Goal: Information Seeking & Learning: Learn about a topic

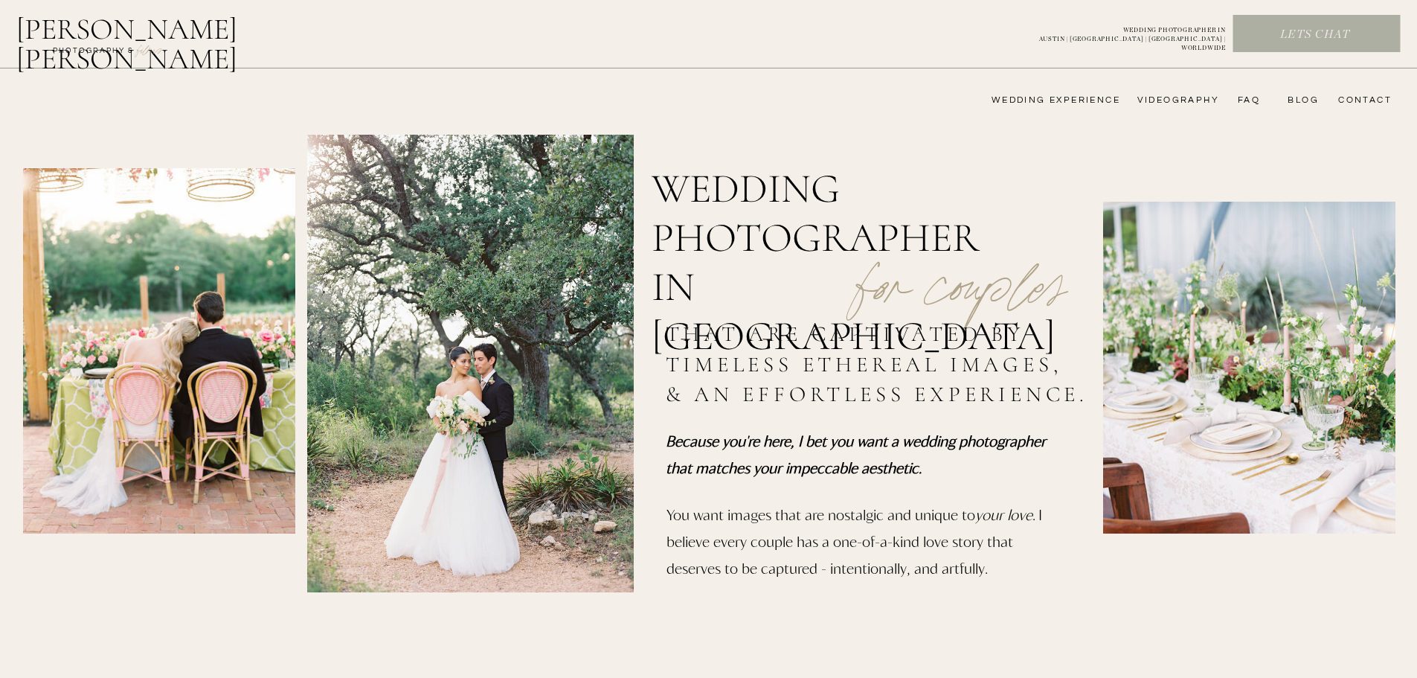
click at [1355, 97] on nav "CONTACT" at bounding box center [1363, 100] width 58 height 12
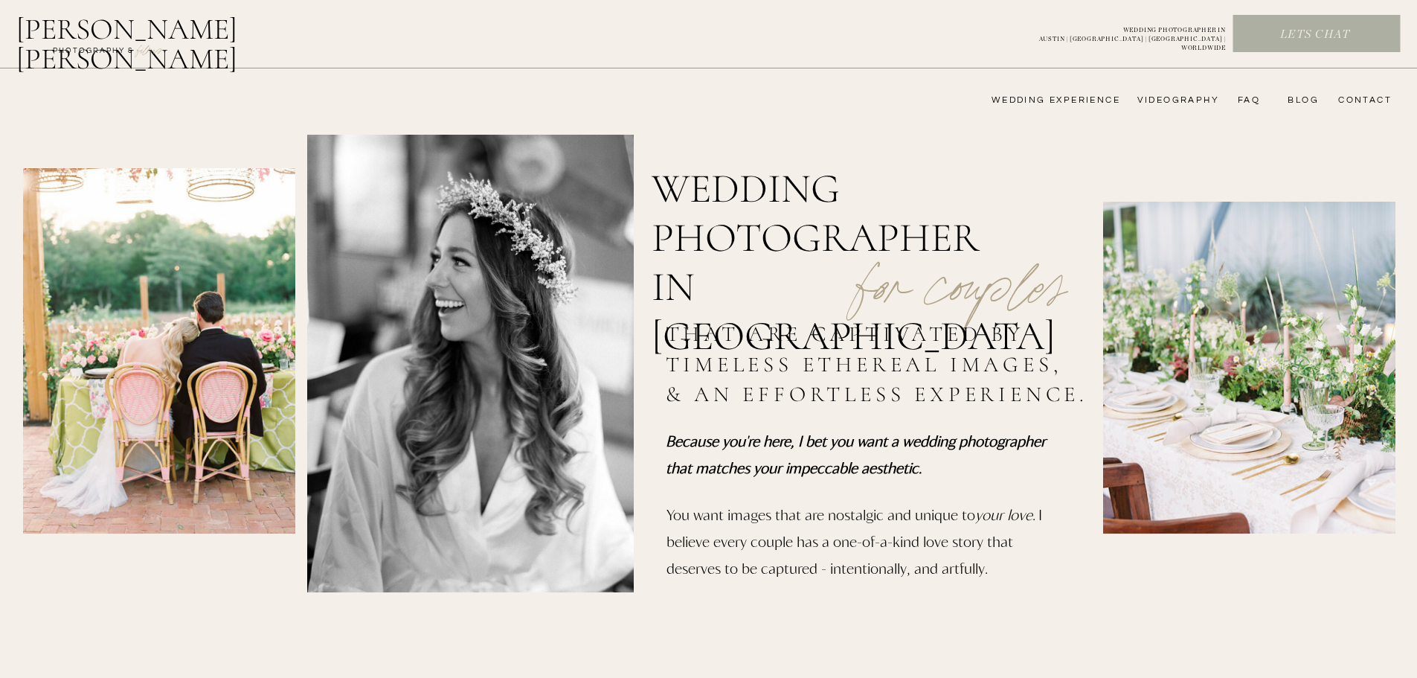
click at [1359, 100] on nav "CONTACT" at bounding box center [1363, 100] width 58 height 12
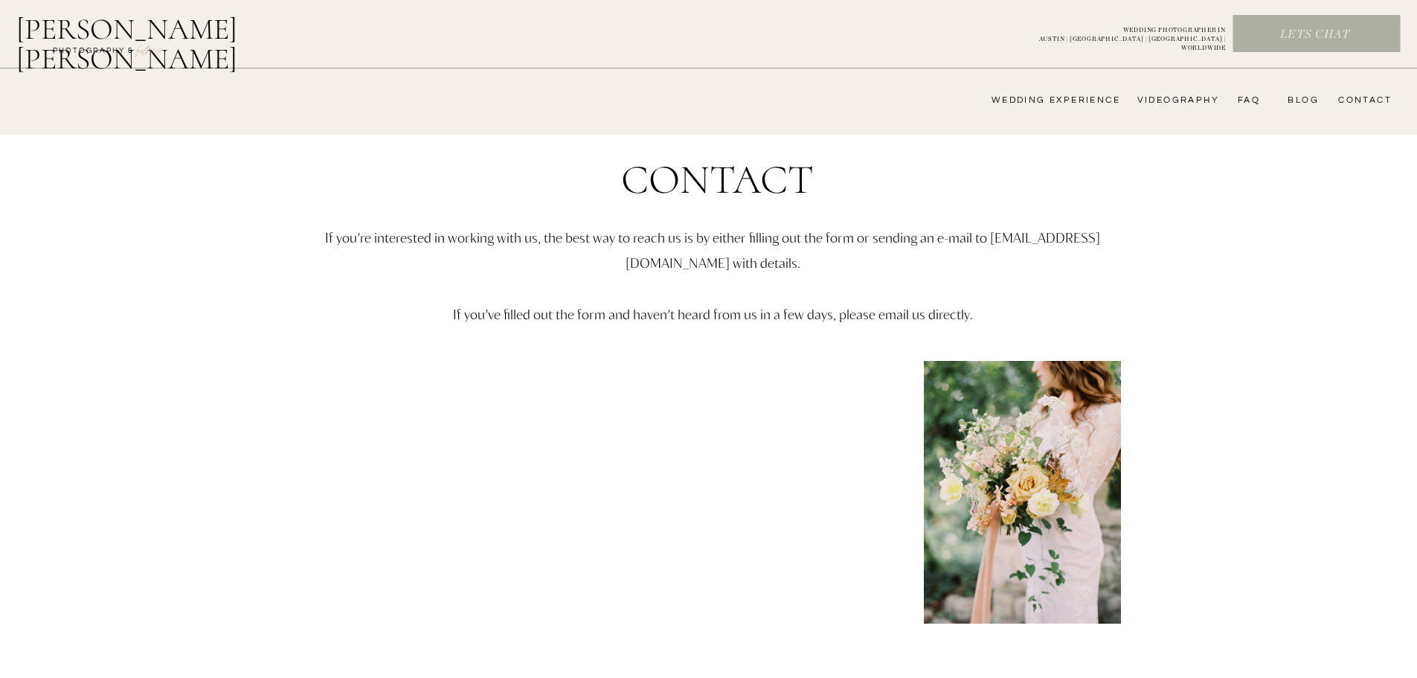
click at [1051, 102] on nav "wedding experience" at bounding box center [1046, 100] width 150 height 12
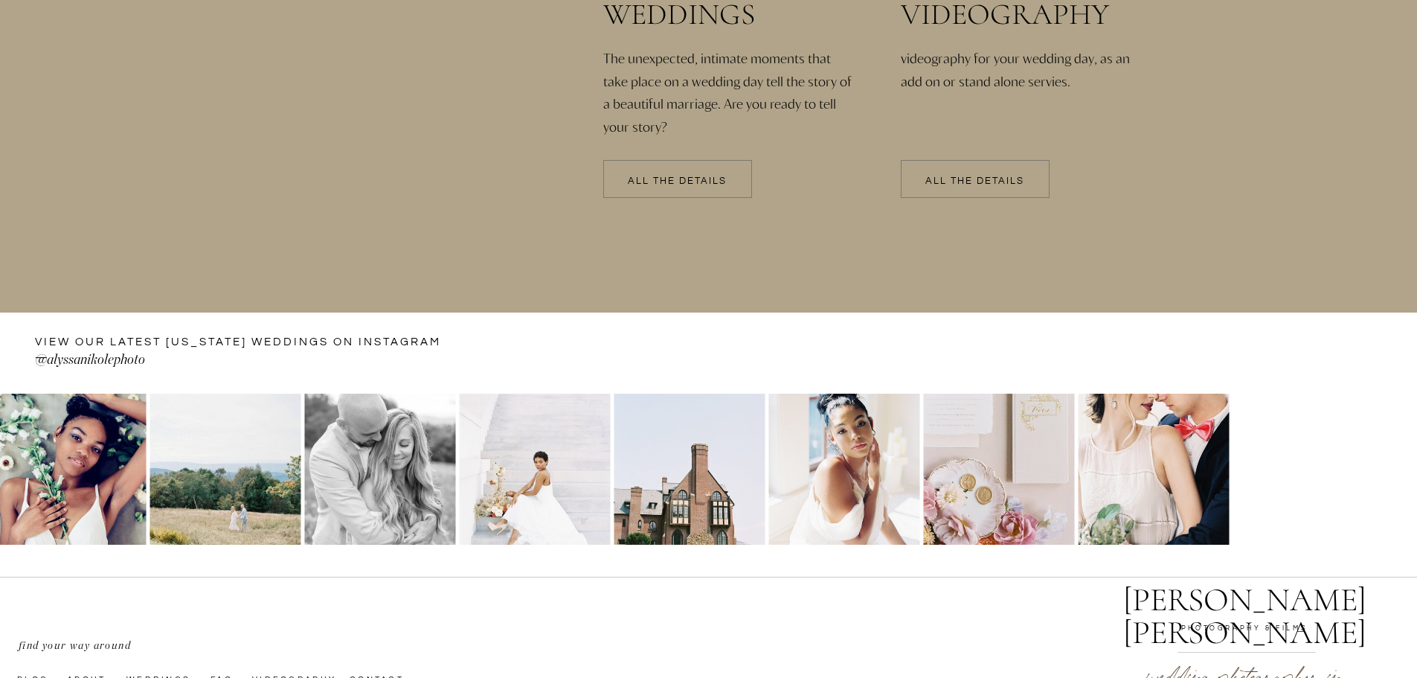
scroll to position [3219, 0]
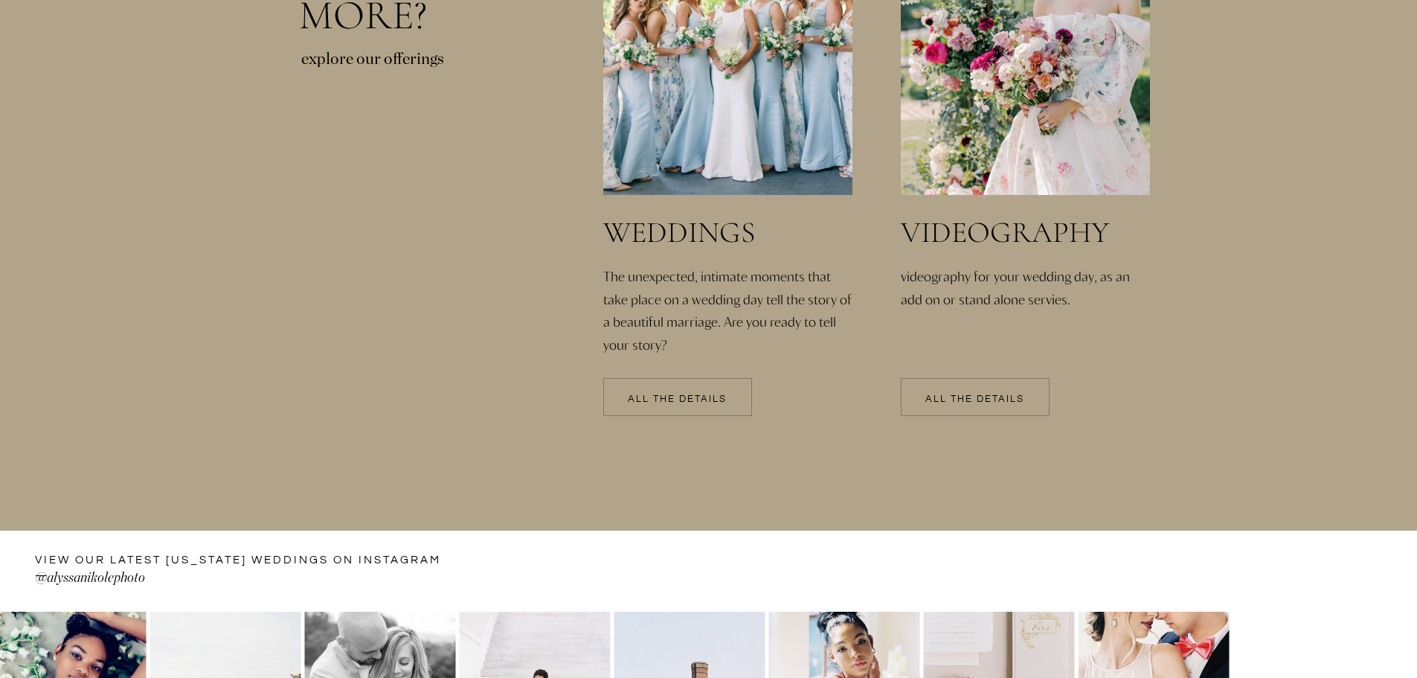
click at [966, 390] on div at bounding box center [975, 397] width 149 height 38
click at [722, 403] on p "All the details" at bounding box center [677, 399] width 149 height 10
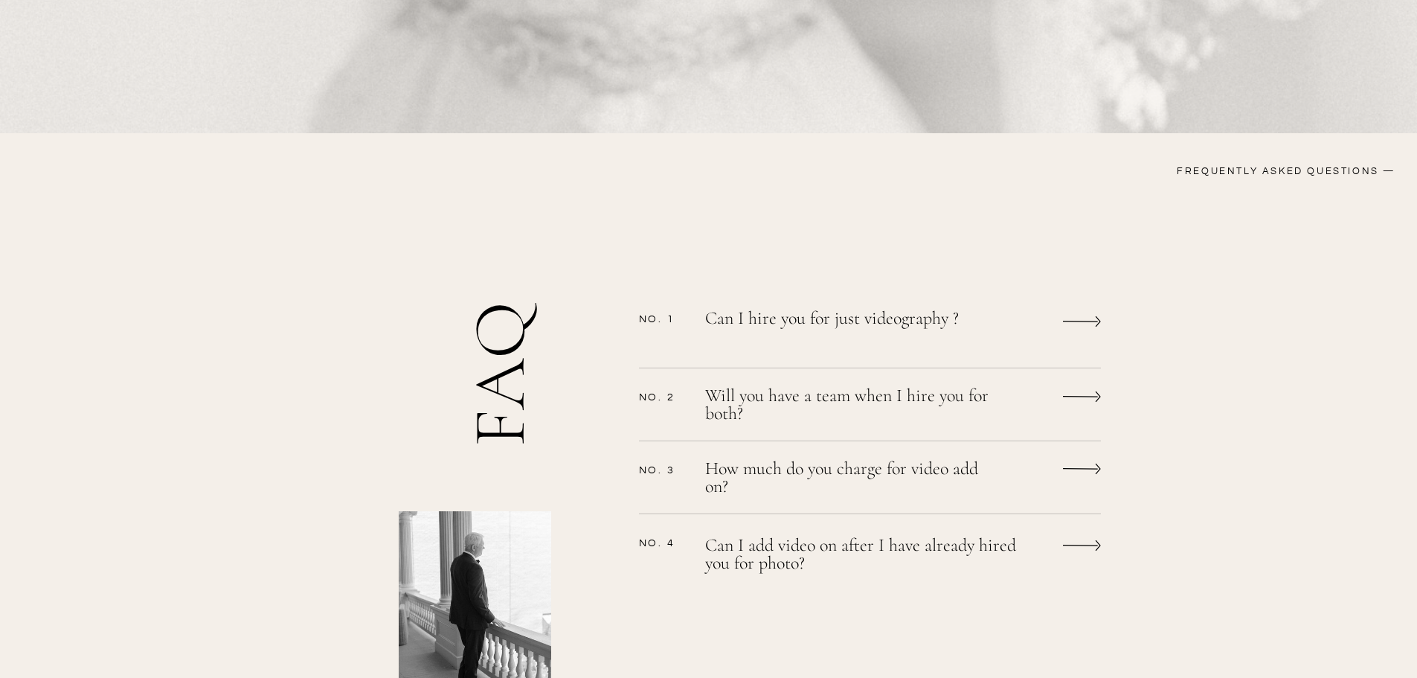
scroll to position [1190, 0]
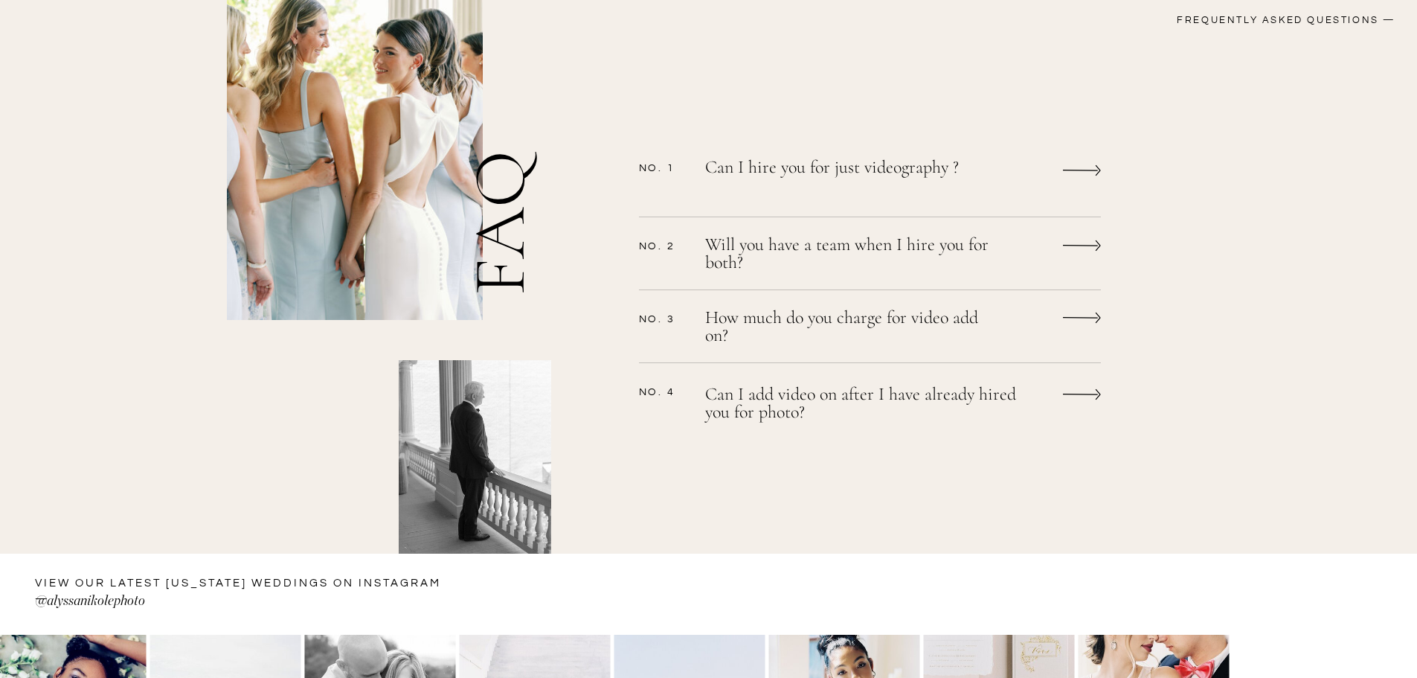
click at [992, 399] on p "Can I add video on after I have already hired you for photo?" at bounding box center [871, 404] width 333 height 39
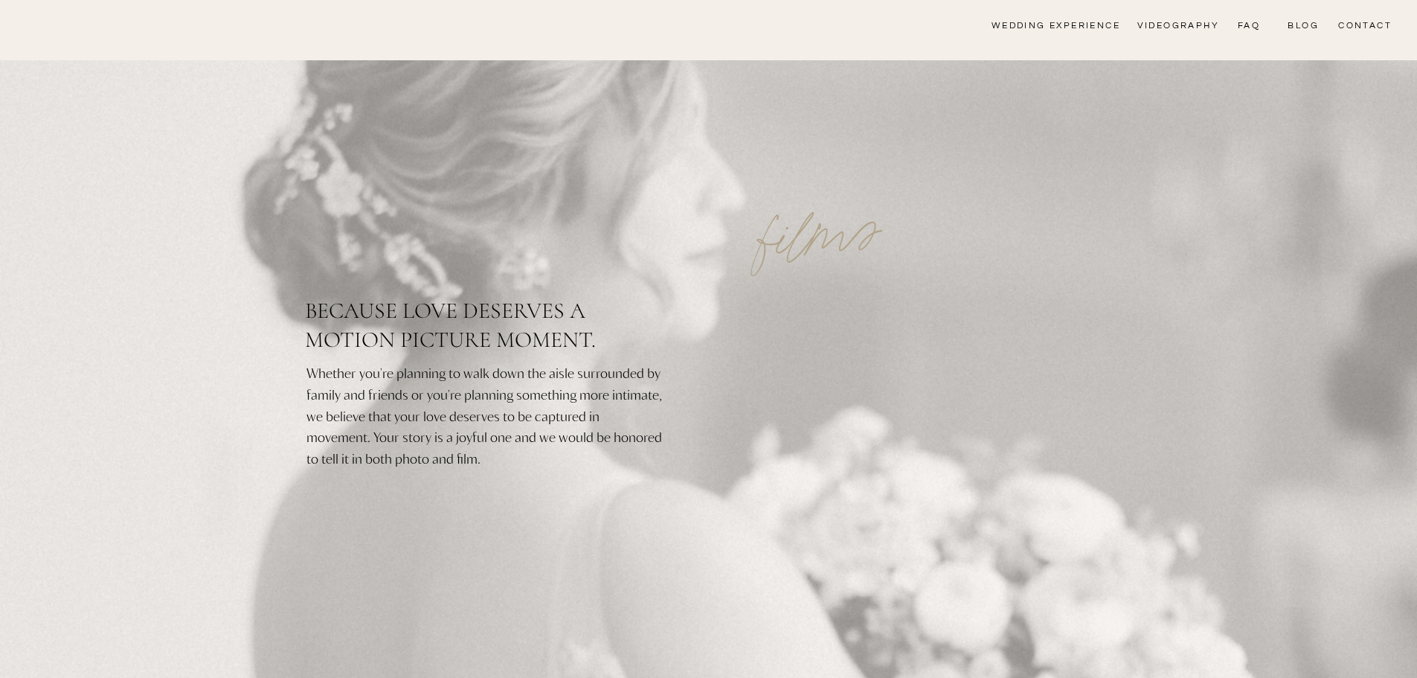
scroll to position [0, 0]
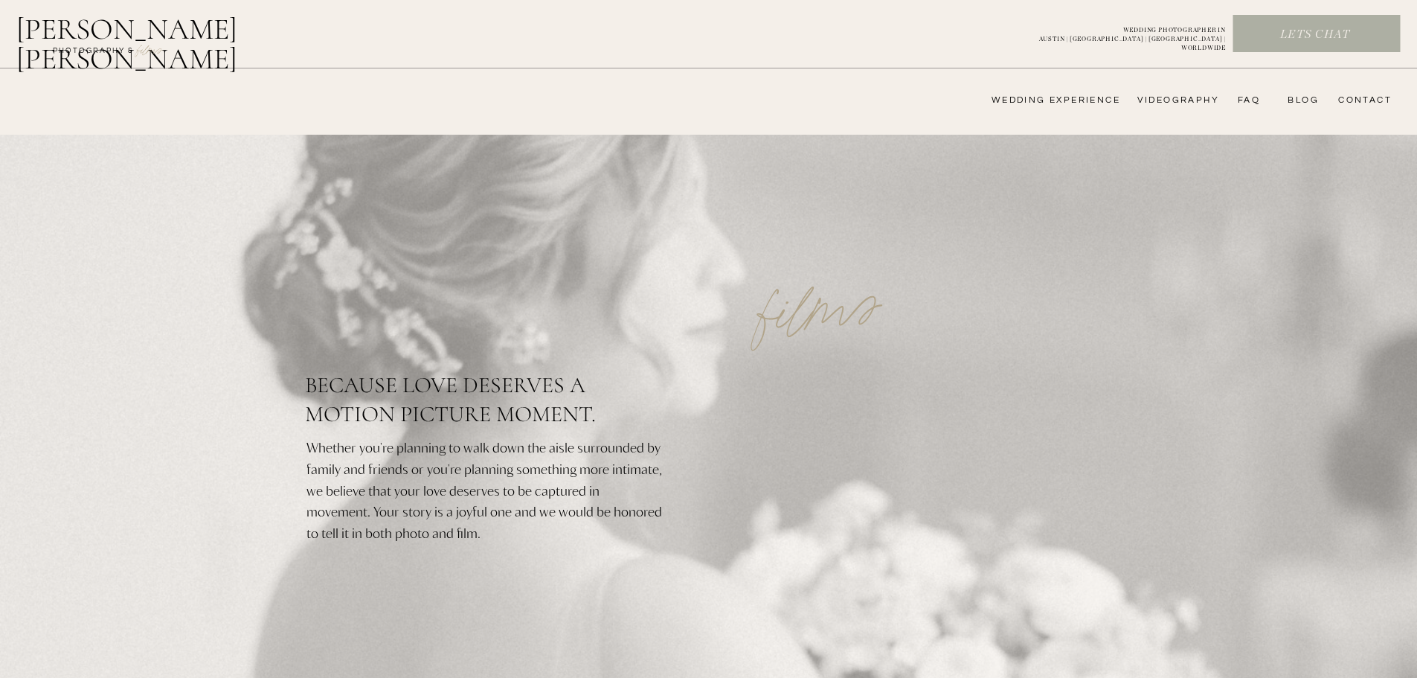
click at [1086, 98] on nav "wedding experience" at bounding box center [1046, 100] width 150 height 12
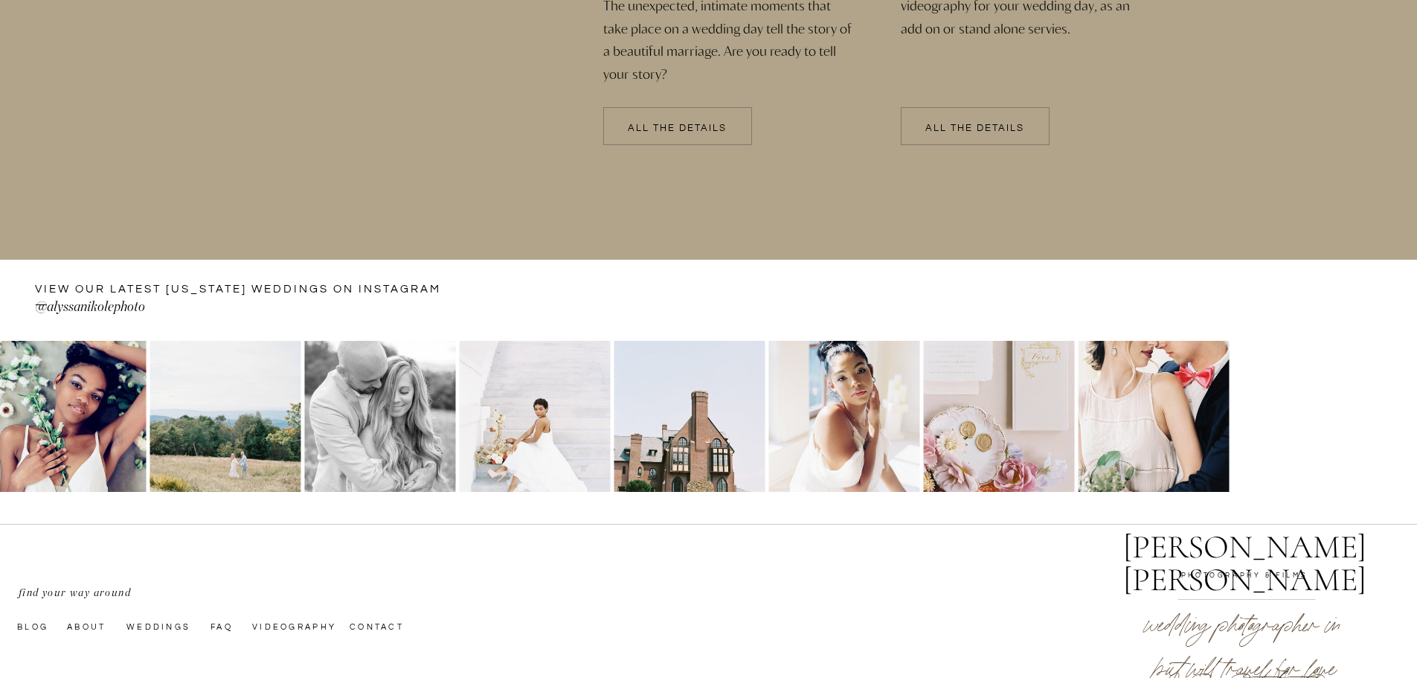
scroll to position [3665, 0]
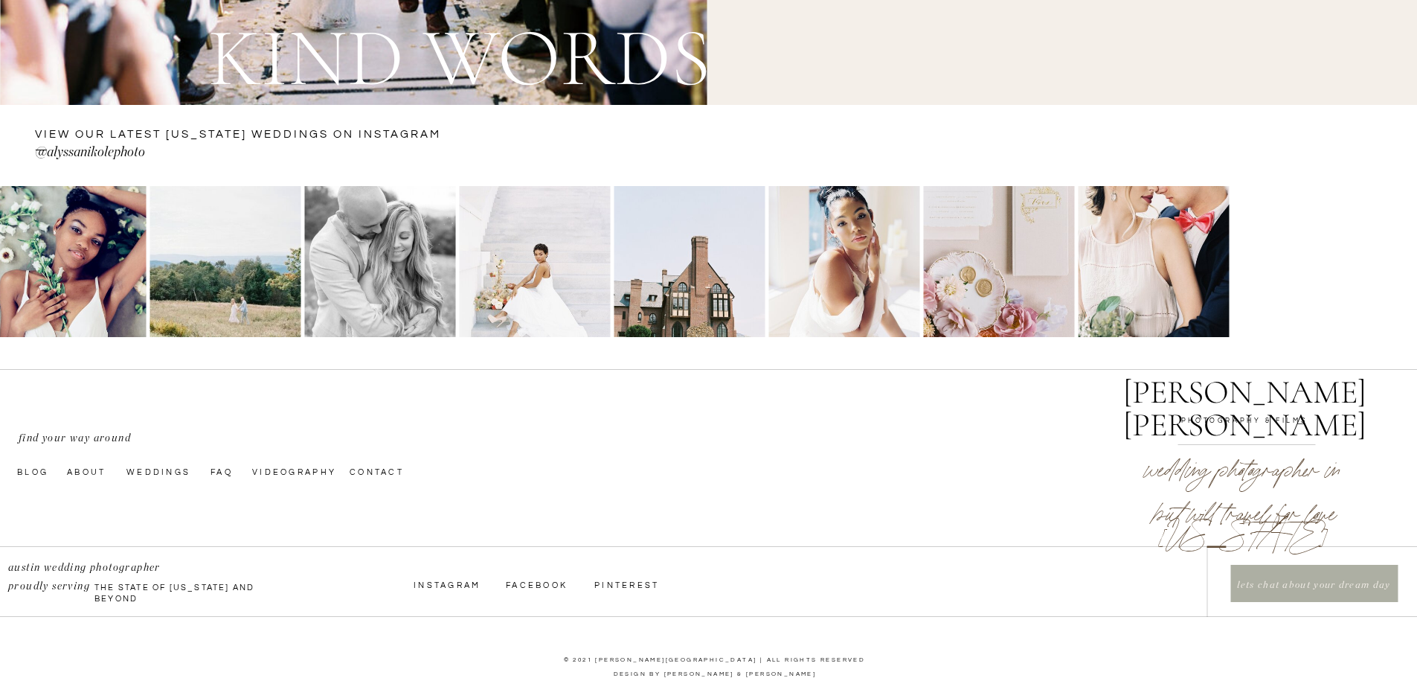
scroll to position [5483, 0]
